Goal: Find specific page/section: Find specific page/section

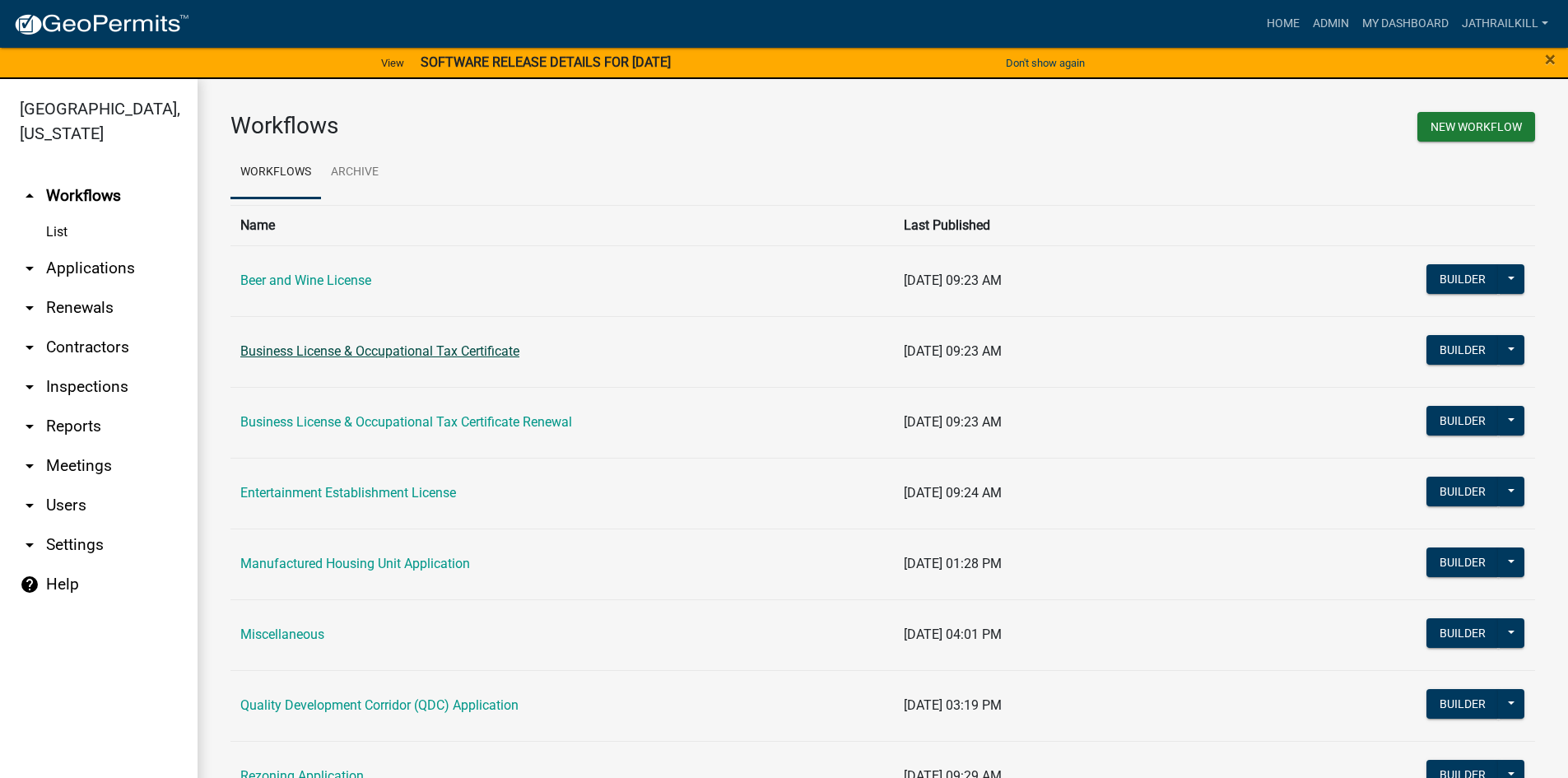
click at [354, 350] on link "Business License & Occupational Tax Certificate" at bounding box center [380, 351] width 279 height 16
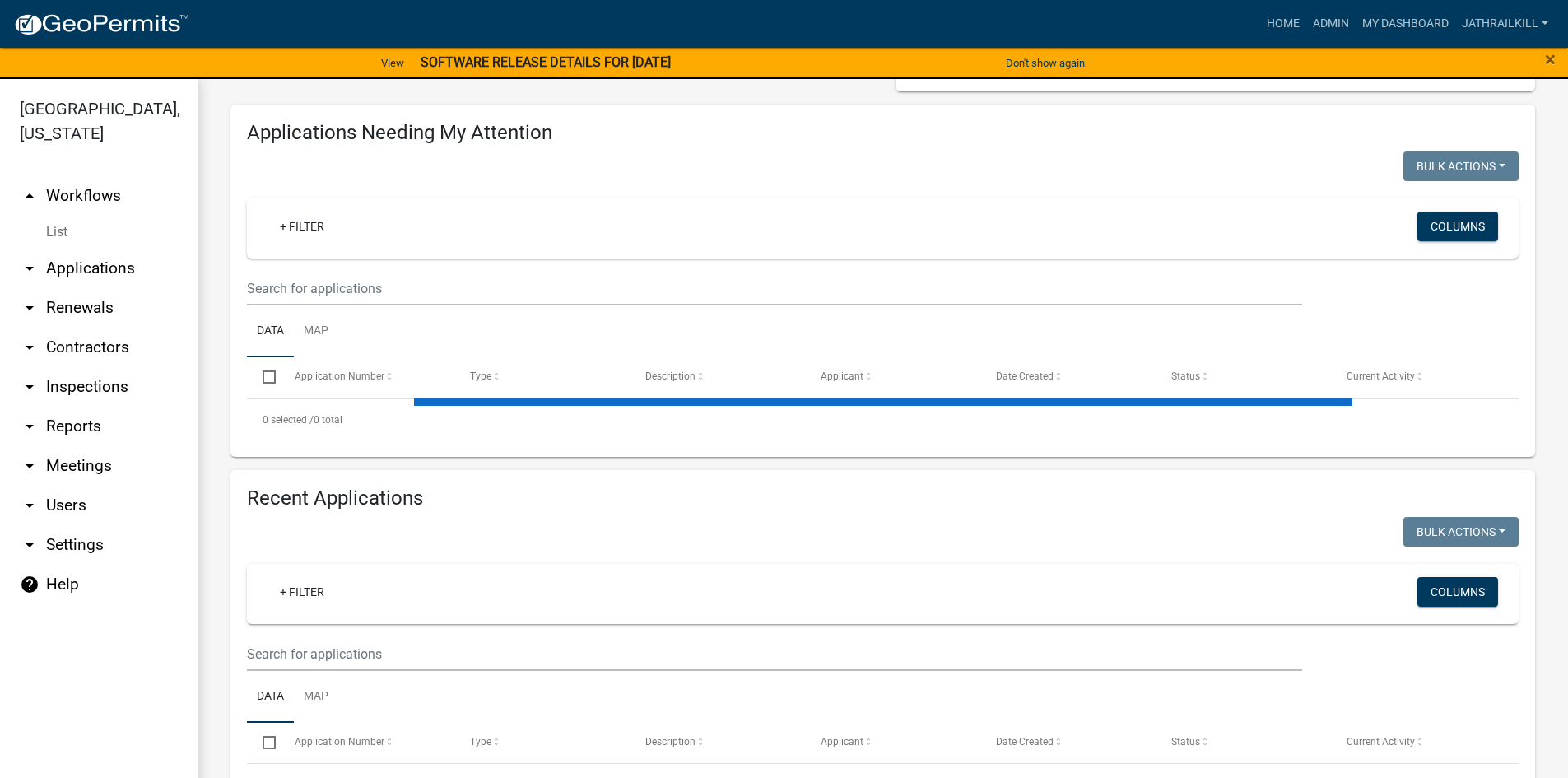
scroll to position [329, 0]
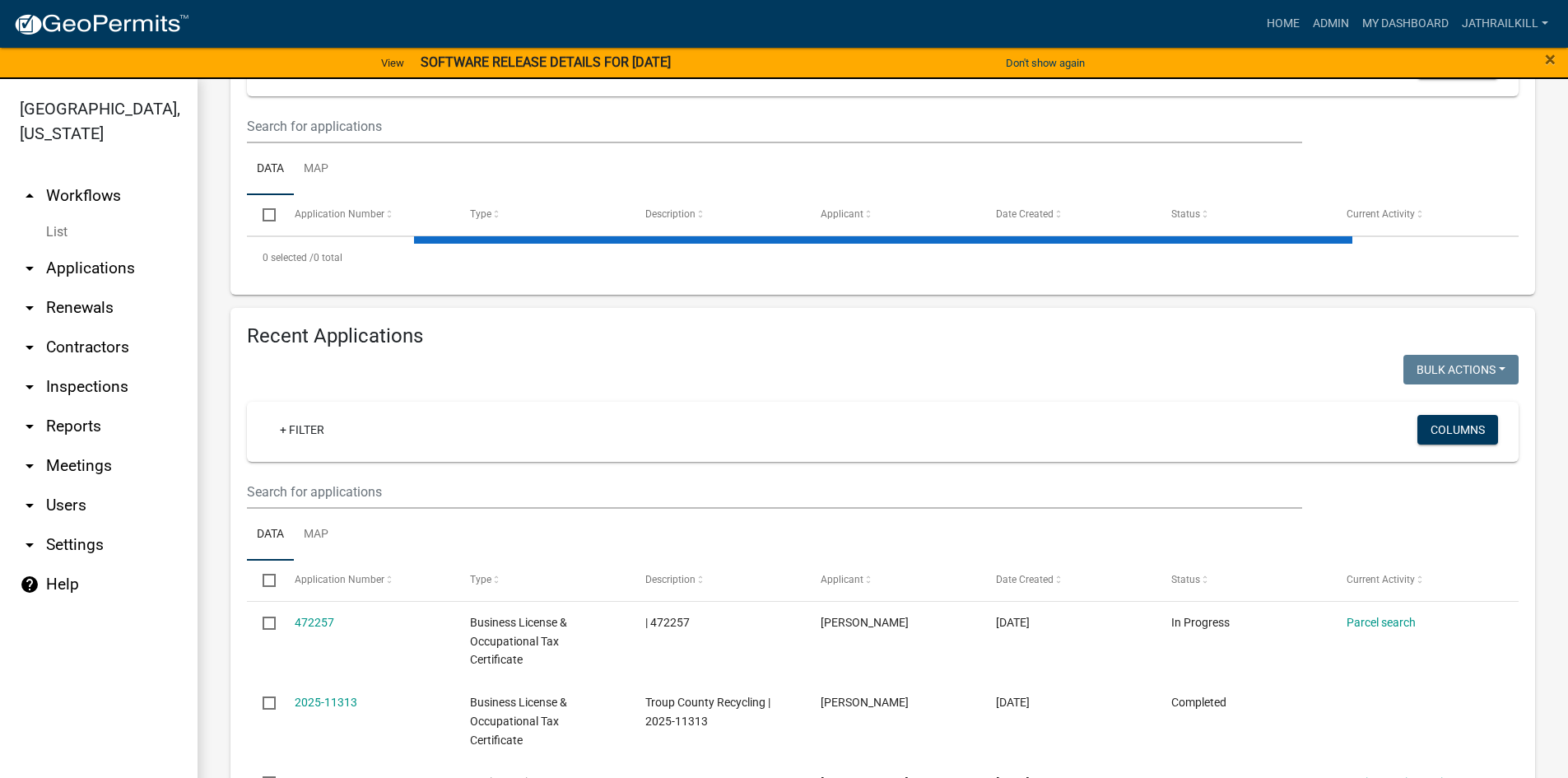
select select "2: 50"
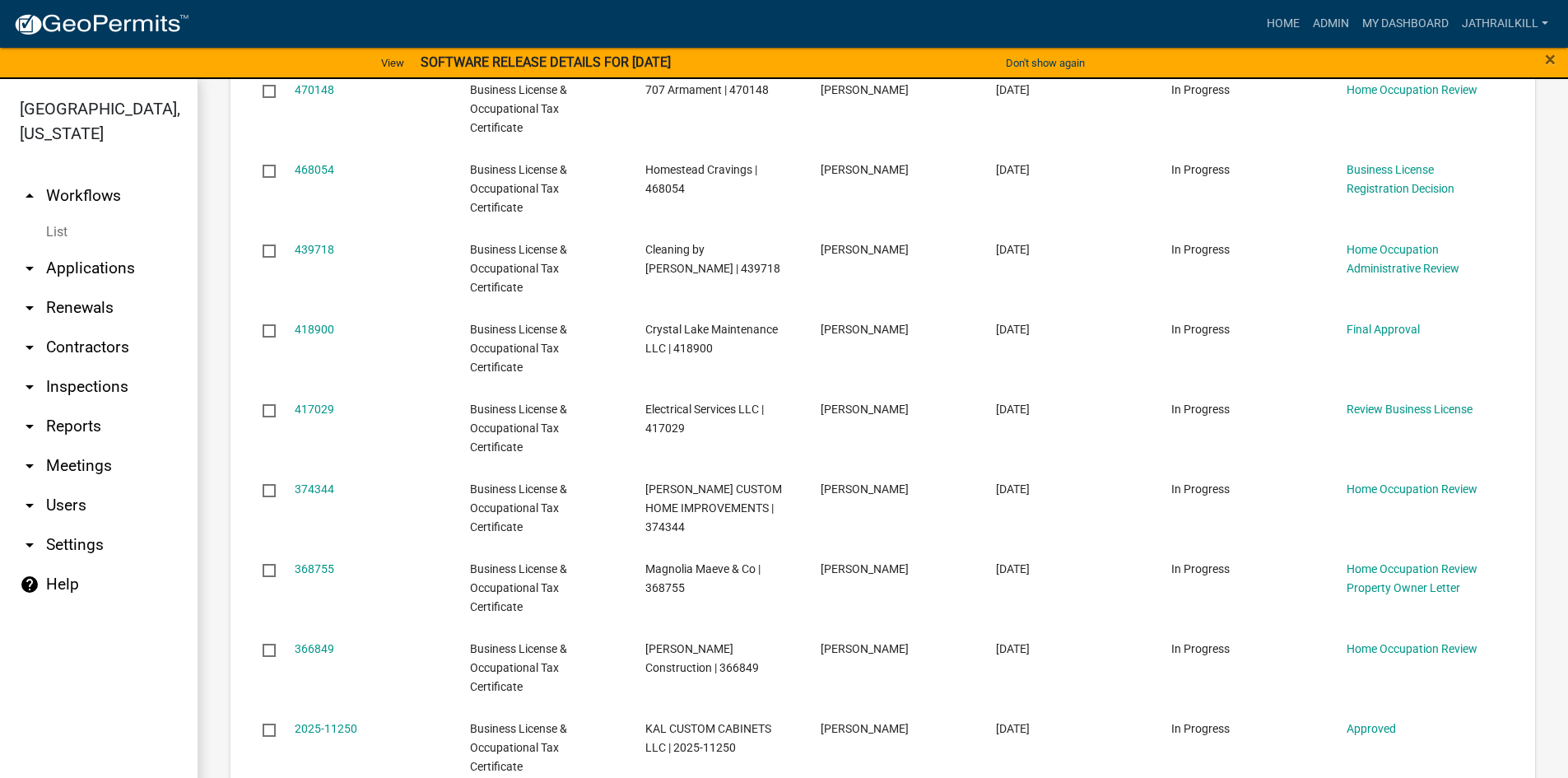
scroll to position [0, 0]
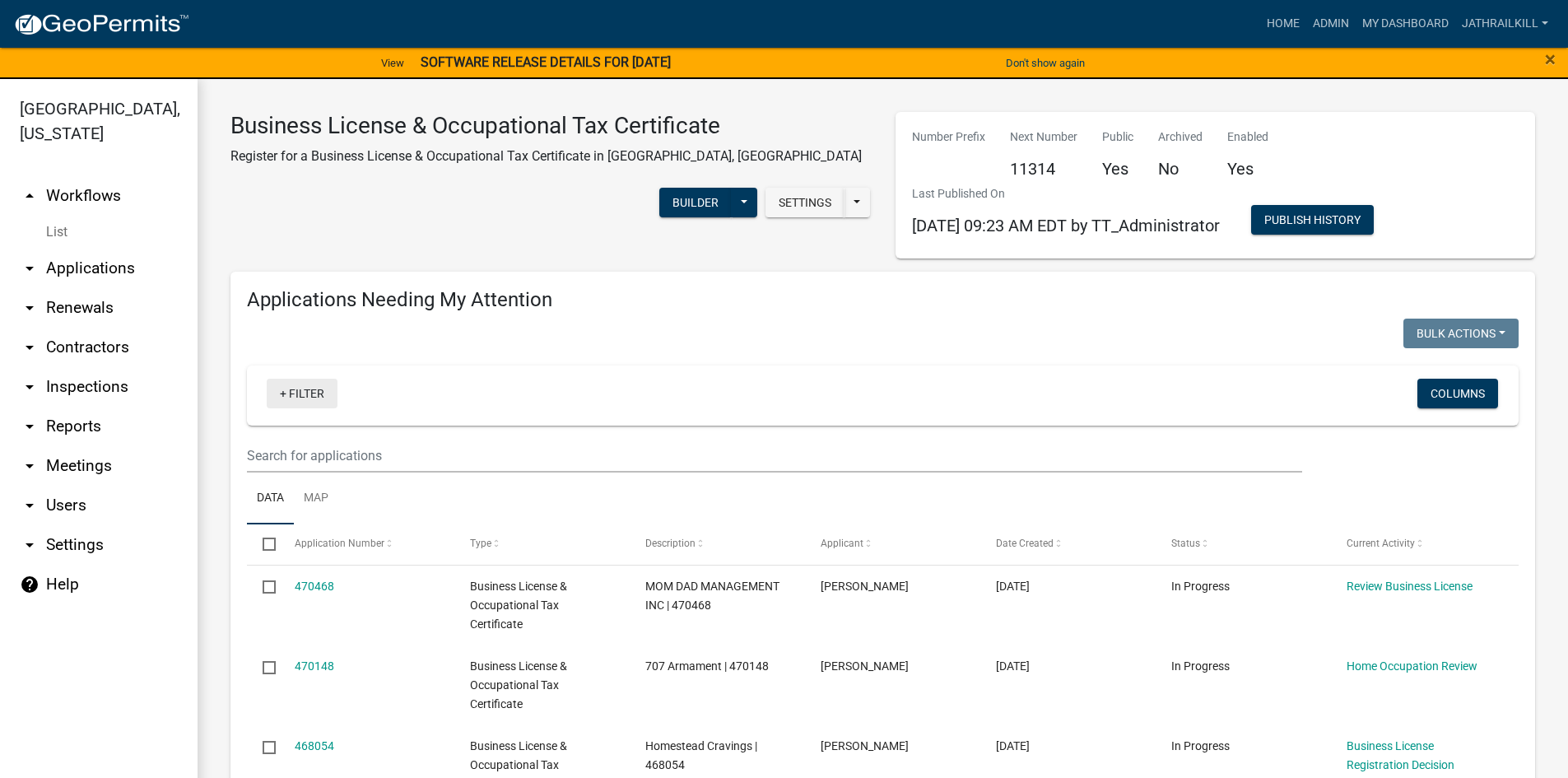
click at [323, 387] on link "+ Filter" at bounding box center [303, 394] width 71 height 30
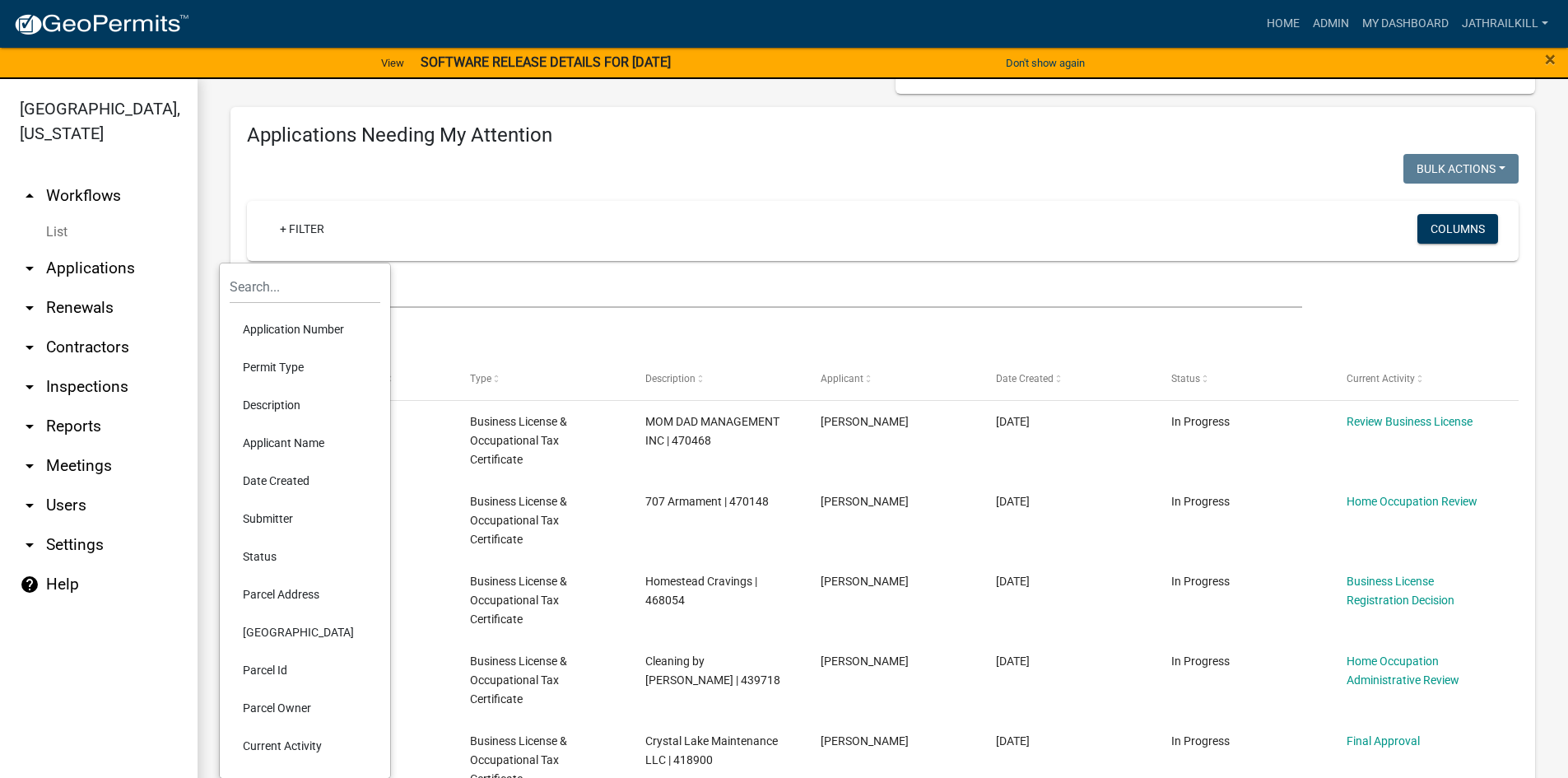
scroll to position [83, 0]
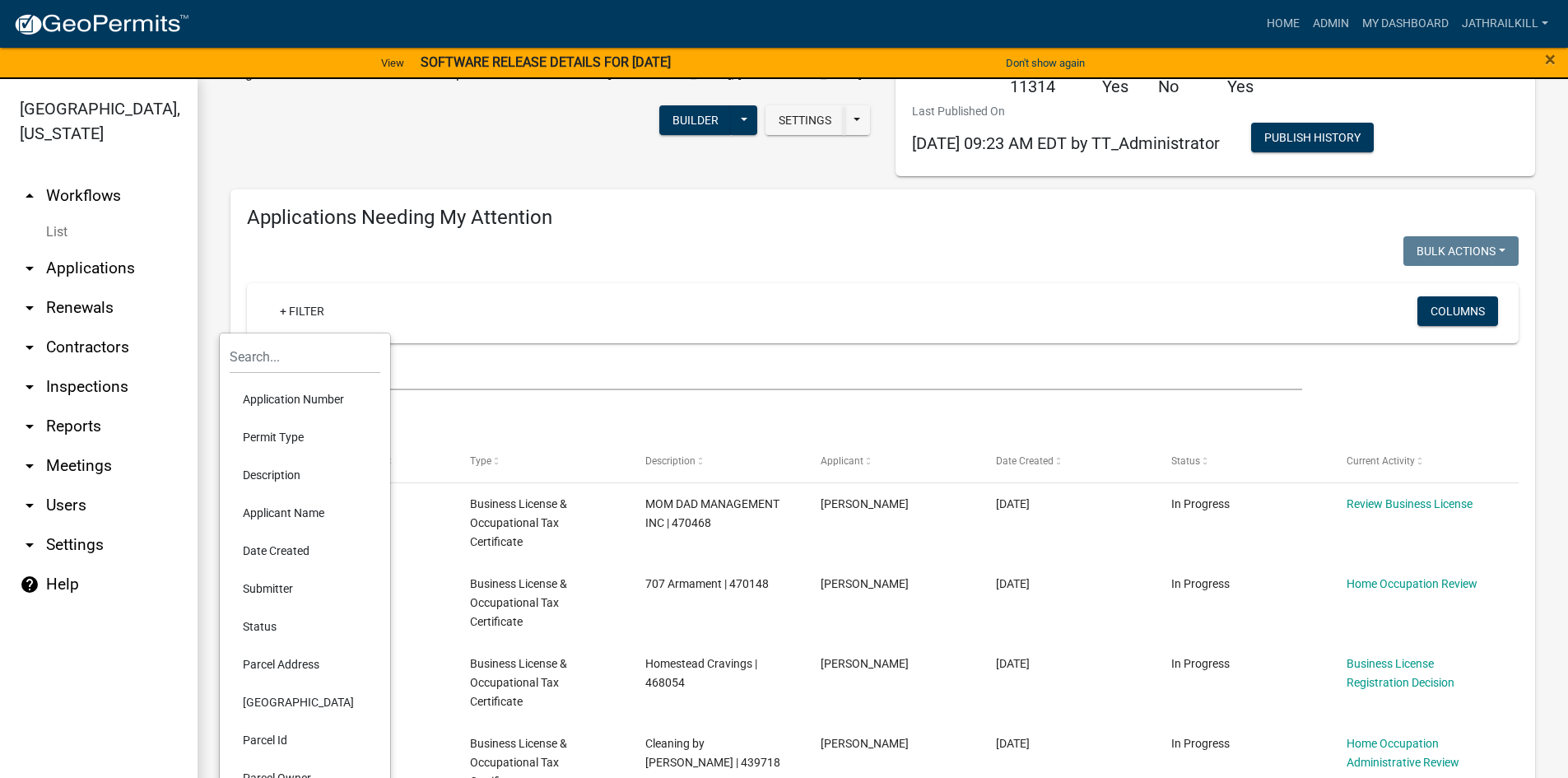
click at [289, 538] on li "Date Created" at bounding box center [305, 551] width 151 height 38
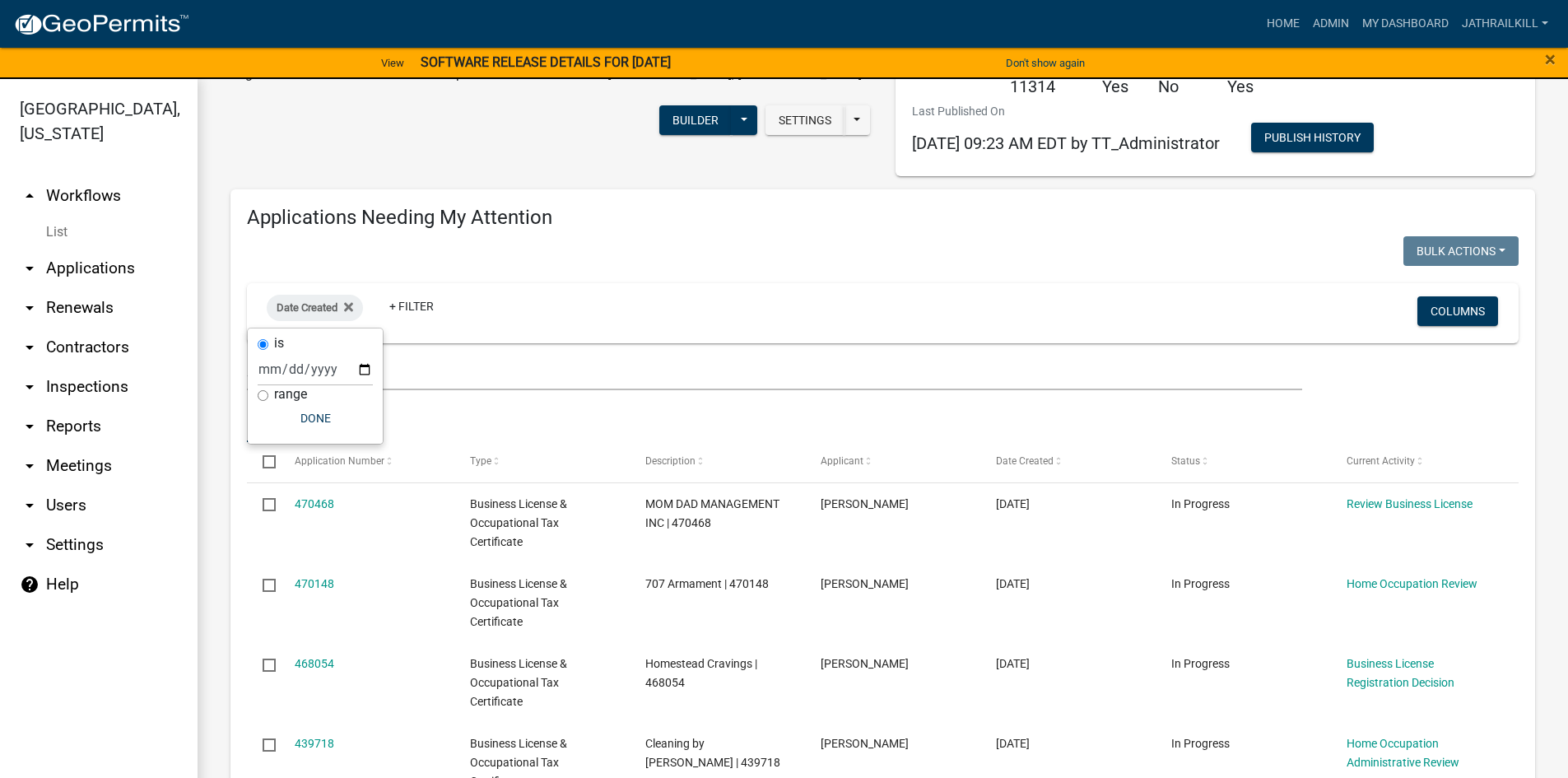
click at [289, 399] on label "range" at bounding box center [290, 394] width 33 height 13
click at [269, 399] on input "range" at bounding box center [263, 395] width 11 height 11
radio input "true"
click at [348, 386] on select "[DATE] [DATE] Current Week Previous Week Current Month Last Month Current Calen…" at bounding box center [370, 386] width 165 height 34
select select "custom"
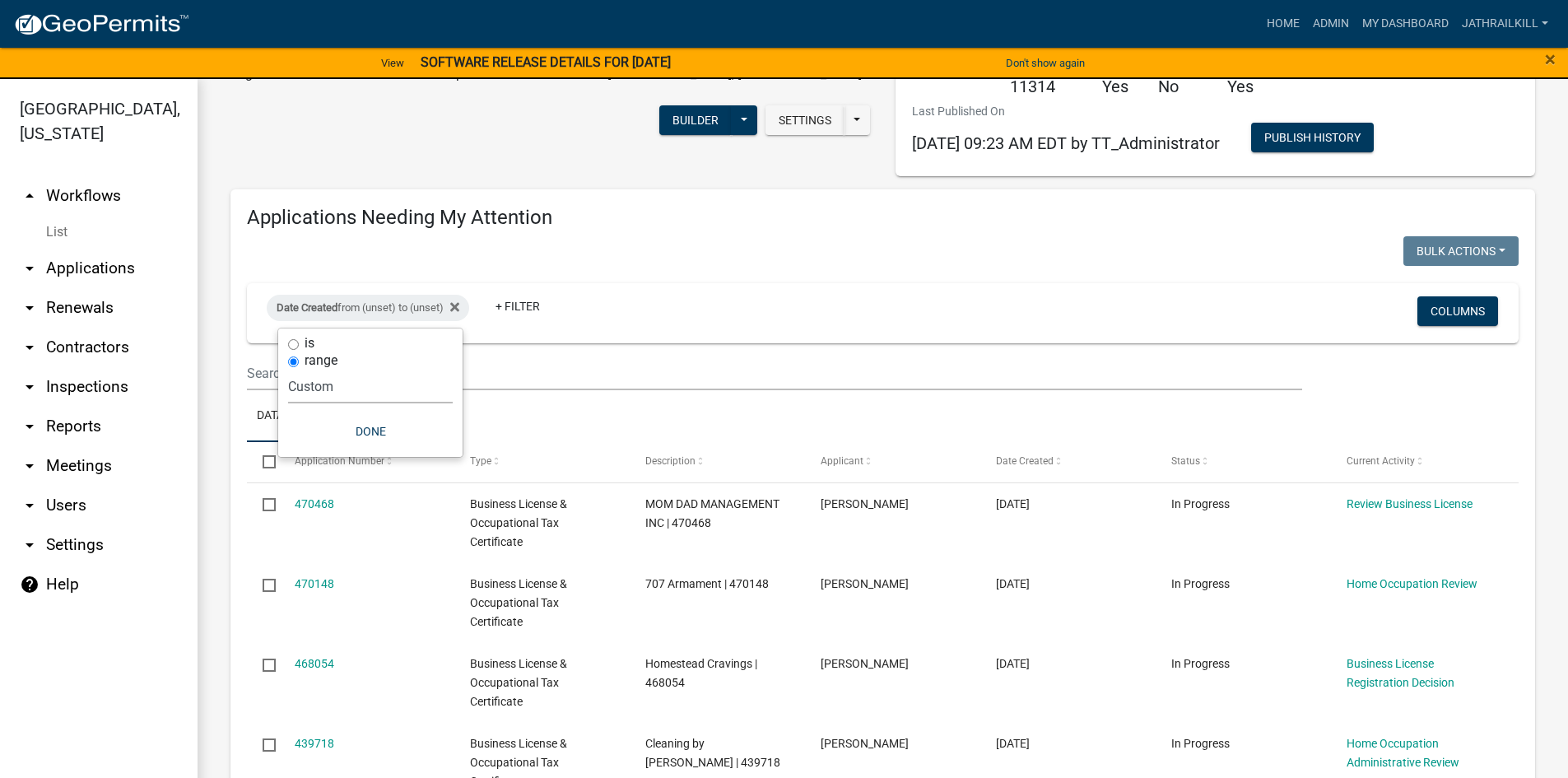
click at [288, 370] on select "[DATE] [DATE] Current Week Previous Week Current Month Last Month Current Calen…" at bounding box center [370, 386] width 165 height 34
click at [455, 454] on div "is range [DATE] [DATE] Current Week Previous Week Current Month Last Month Curr…" at bounding box center [370, 462] width 184 height 269
click at [447, 454] on input "date" at bounding box center [370, 456] width 165 height 34
type input "[DATE]"
click at [454, 521] on input "date" at bounding box center [381, 526] width 165 height 34
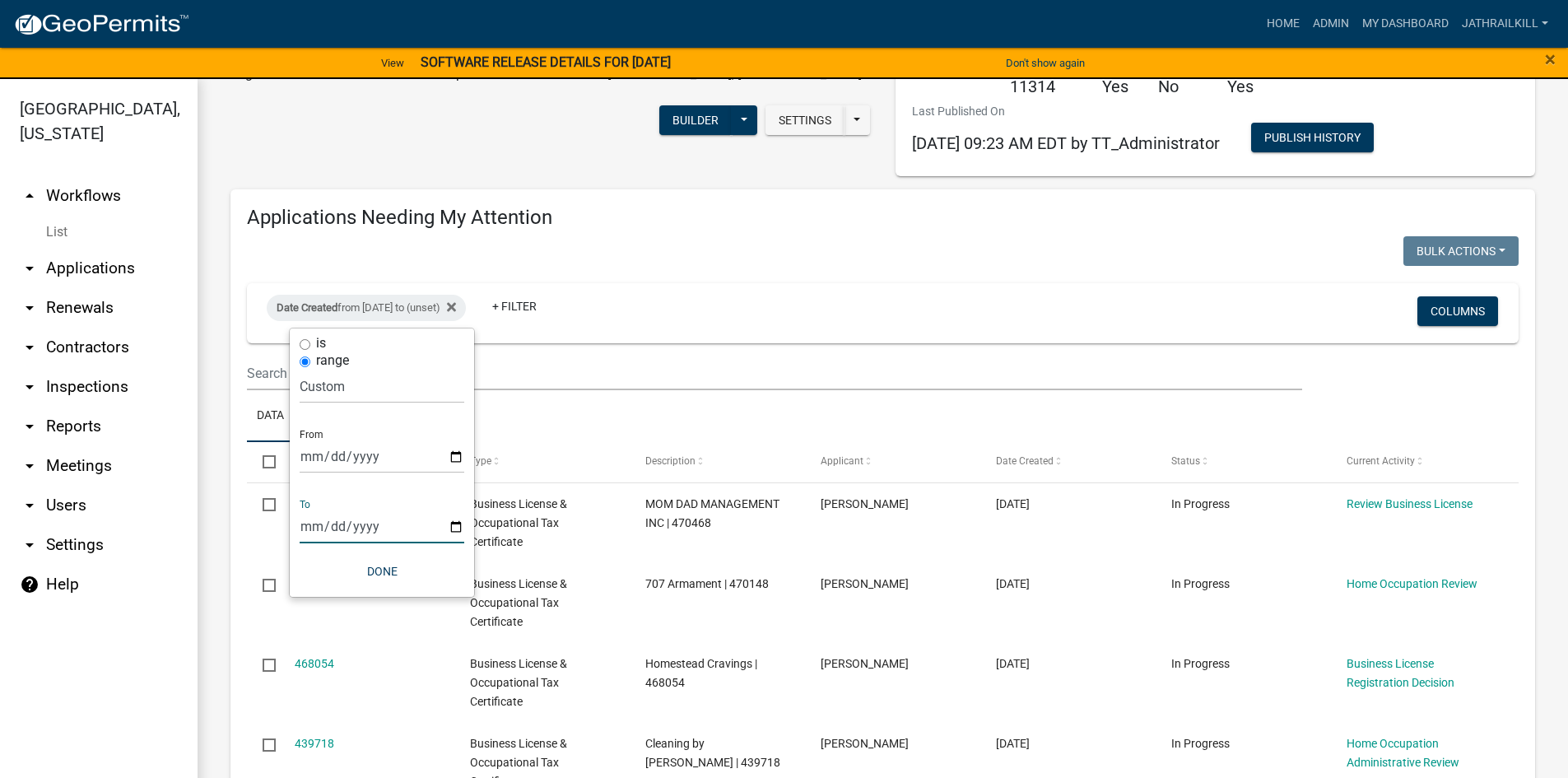
type input "[DATE]"
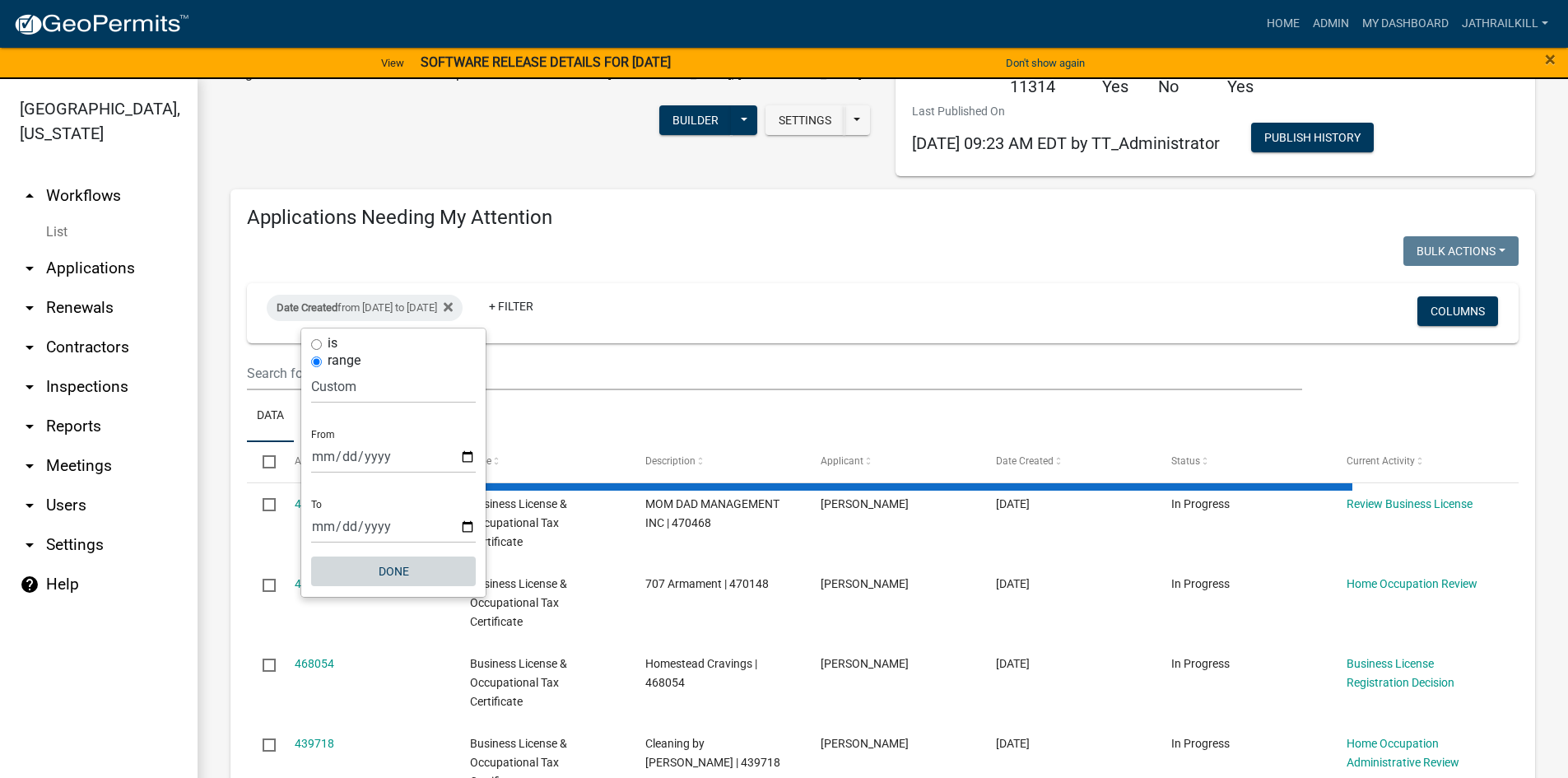
click at [391, 562] on button "Done" at bounding box center [393, 571] width 165 height 30
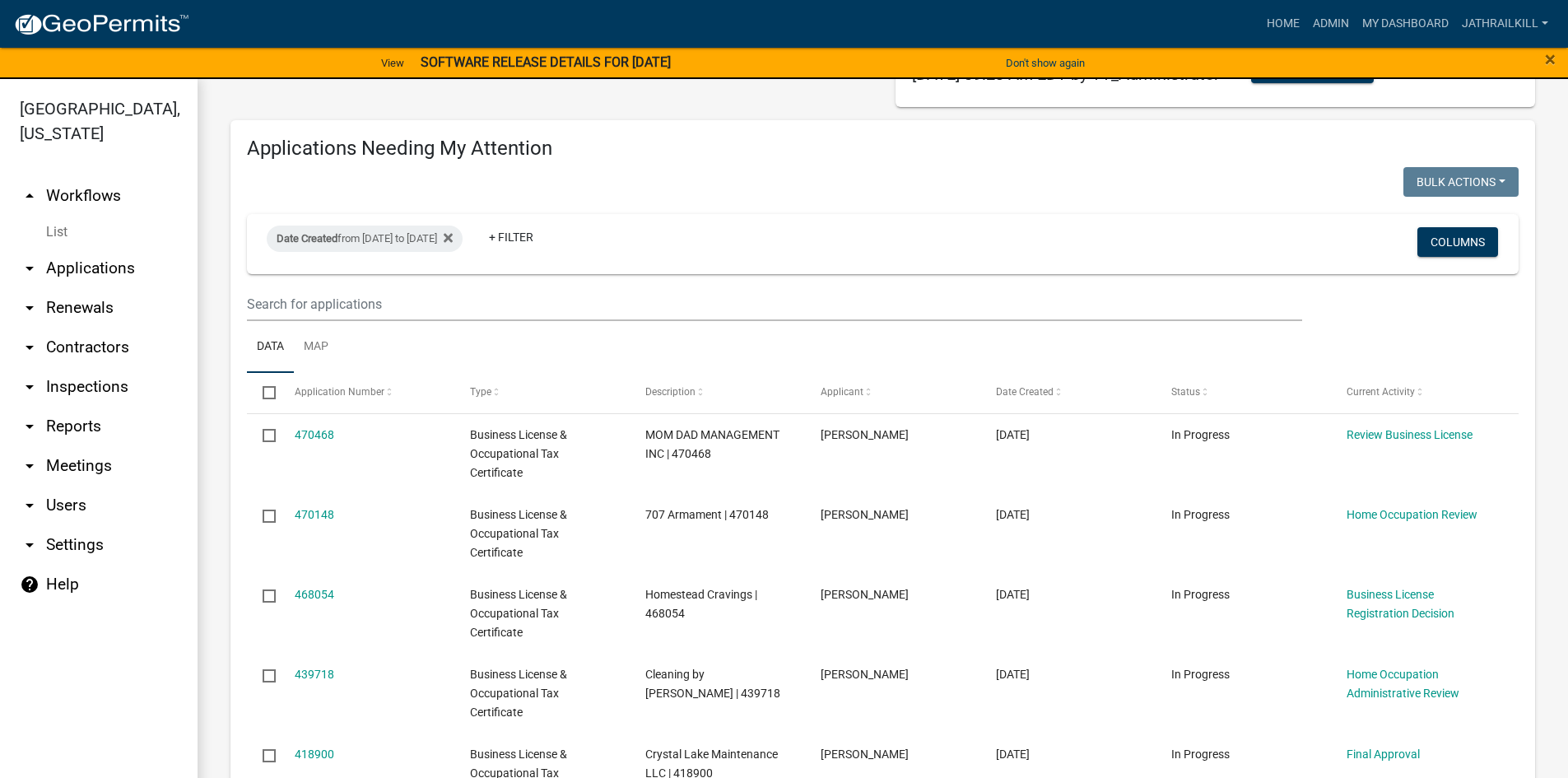
scroll to position [0, 0]
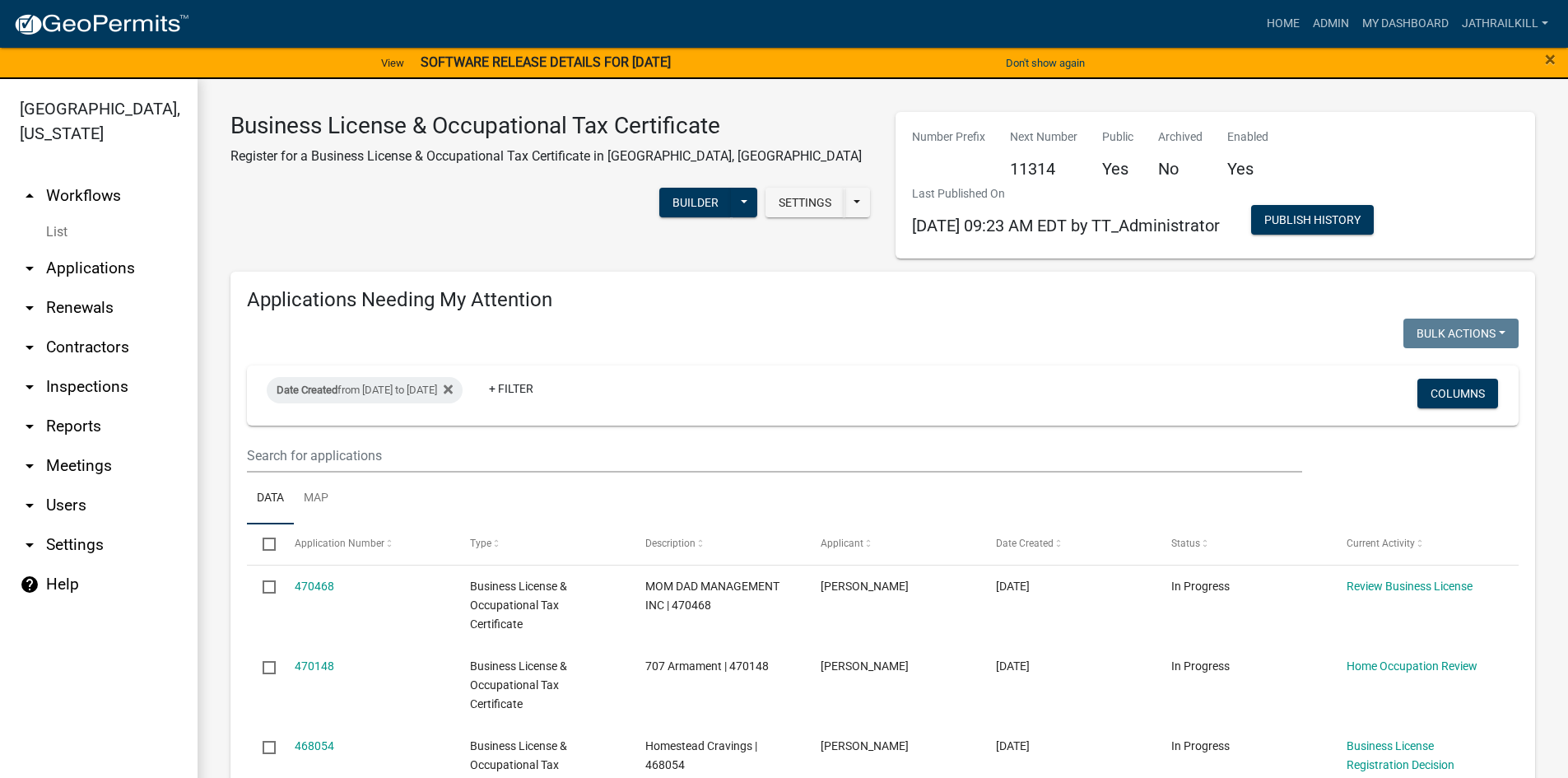
click at [93, 176] on link "arrow_drop_up Workflows" at bounding box center [98, 196] width 198 height 40
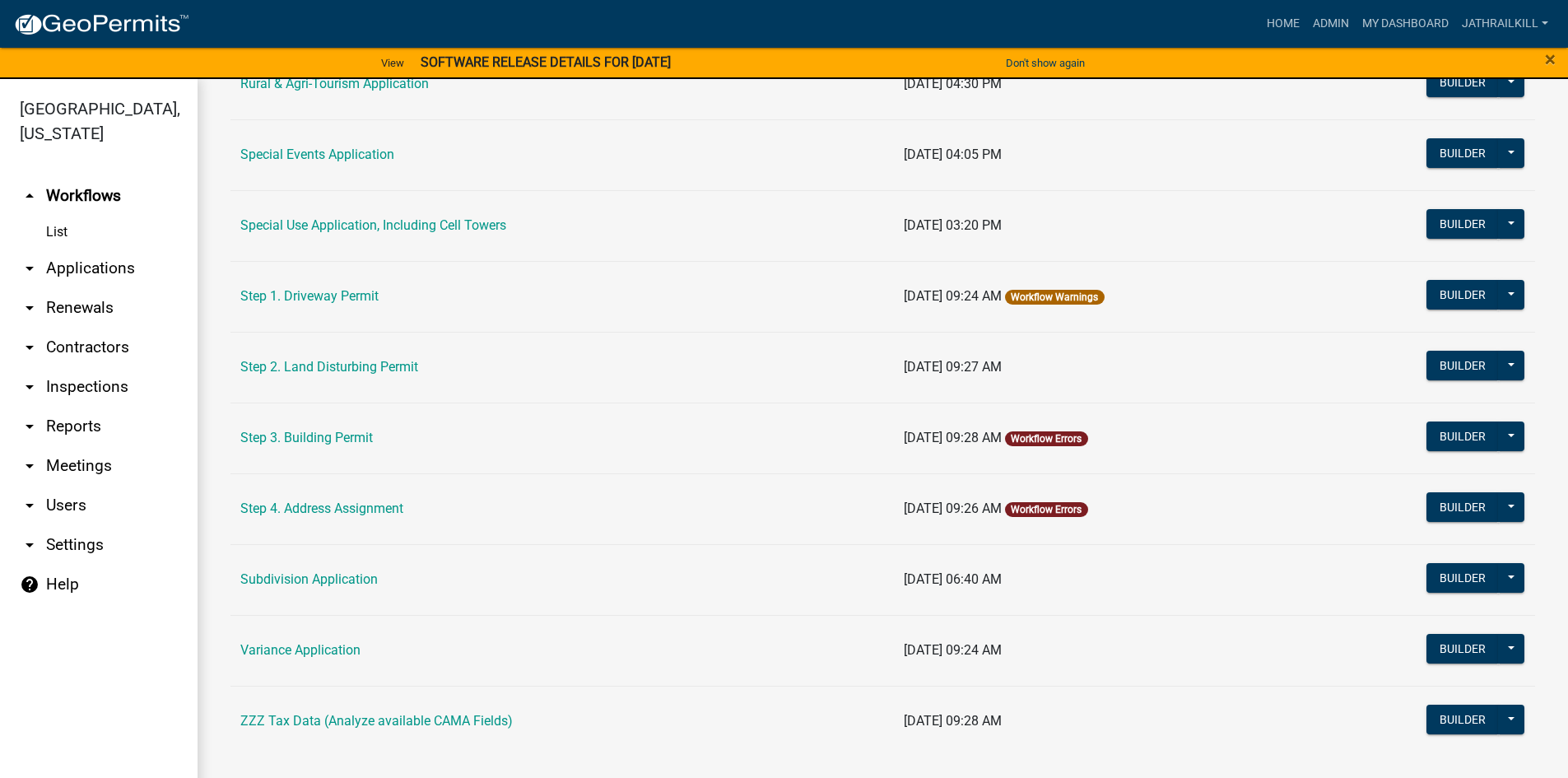
scroll to position [768, 0]
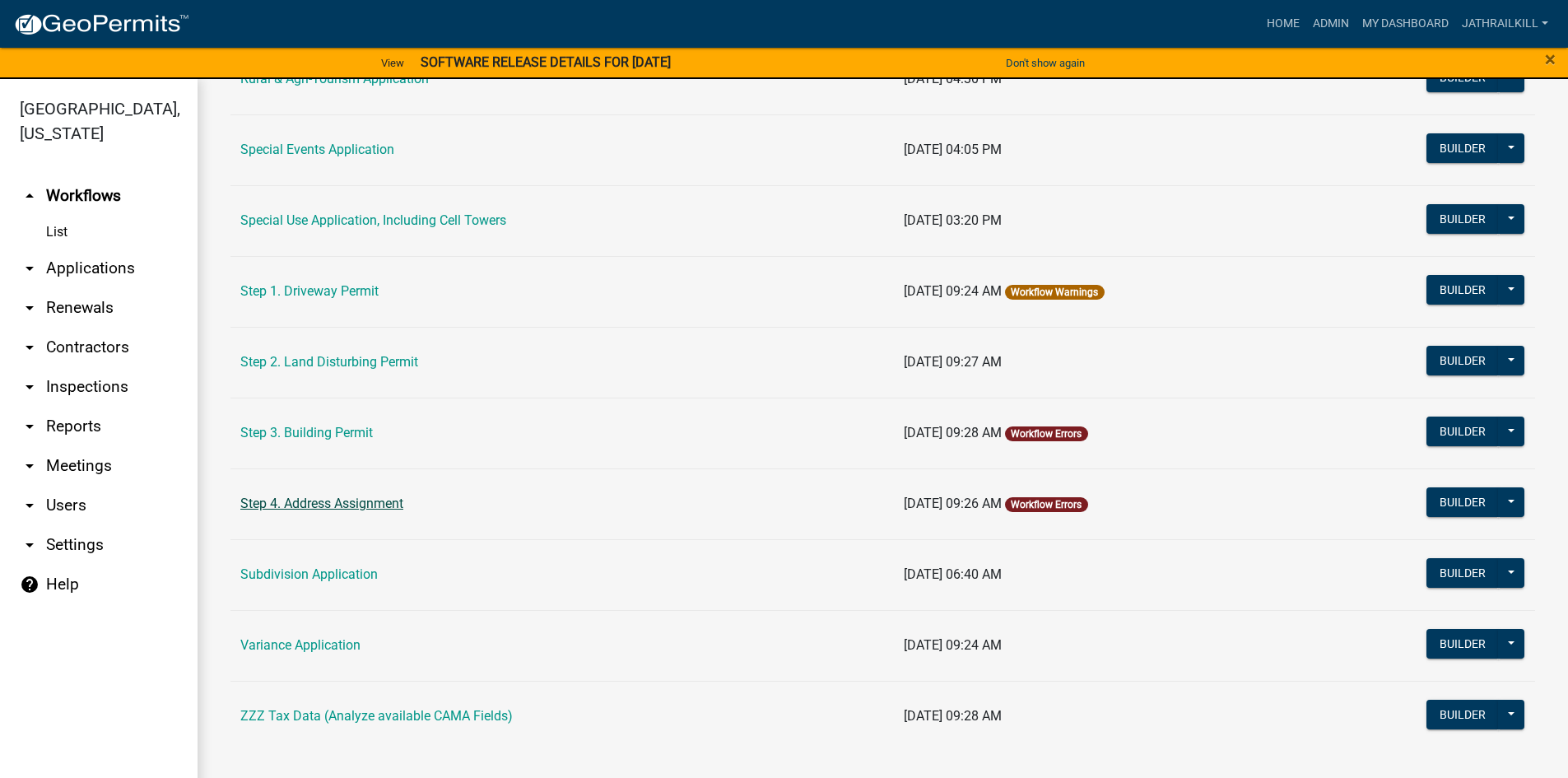
click at [385, 497] on link "Step 4. Address Assignment" at bounding box center [322, 503] width 163 height 16
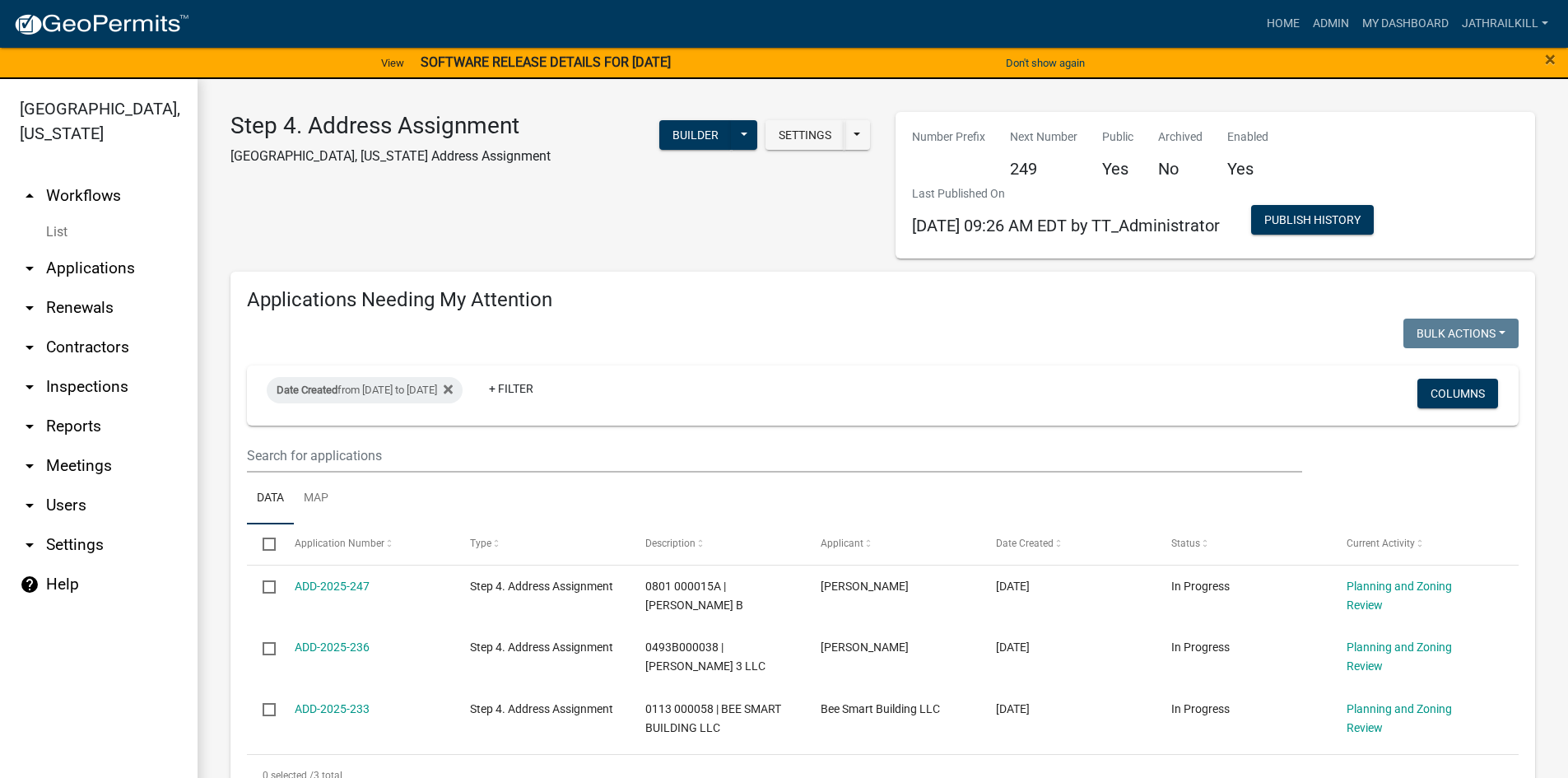
click at [112, 176] on link "arrow_drop_up Workflows" at bounding box center [98, 196] width 198 height 40
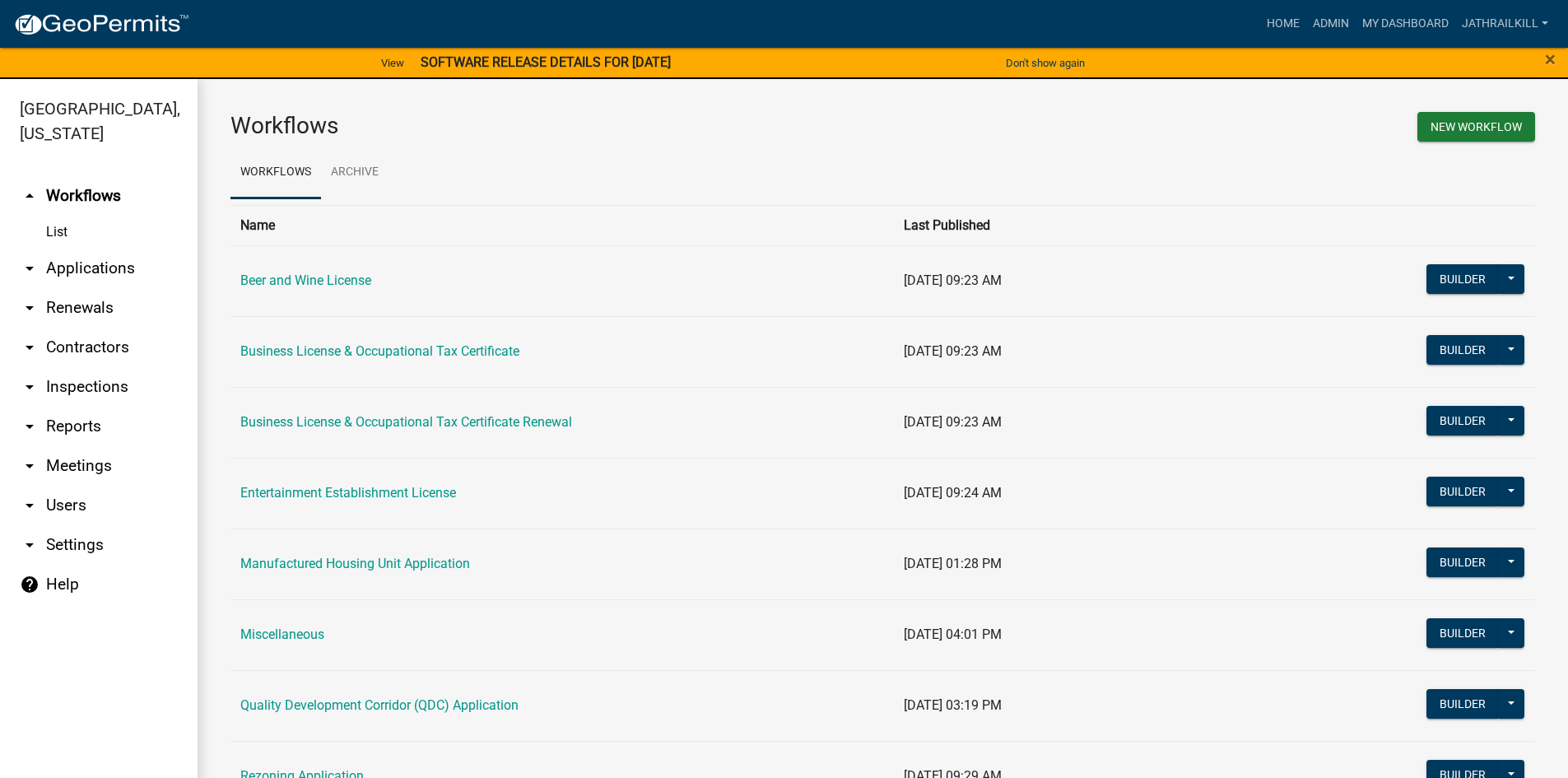
click at [108, 249] on link "arrow_drop_down Applications" at bounding box center [98, 269] width 198 height 40
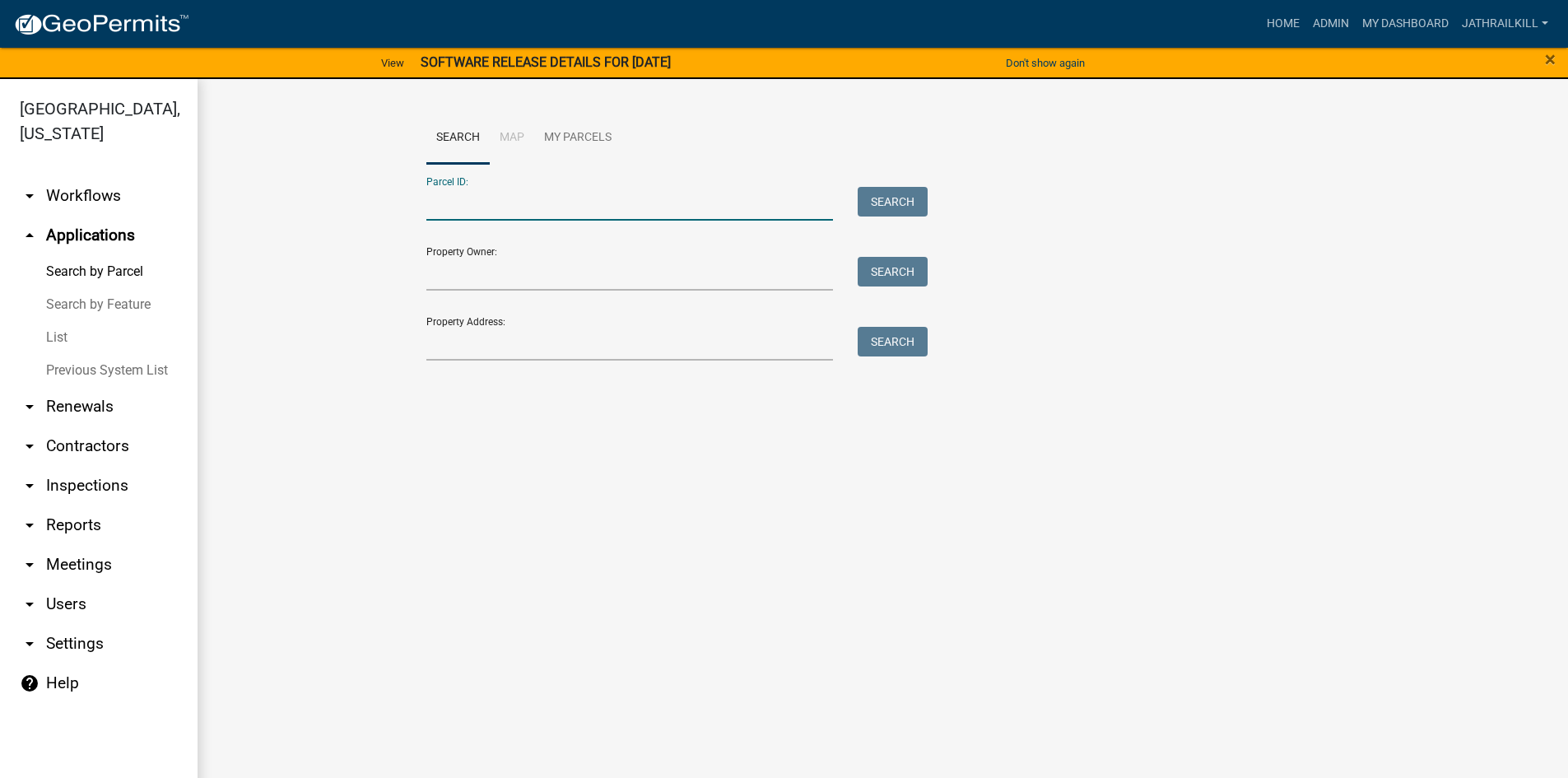
click at [490, 221] on form "Parcel ID: Search Property Owner: Search Property Address: Search" at bounding box center [673, 262] width 494 height 197
